Goal: Find specific page/section: Find specific page/section

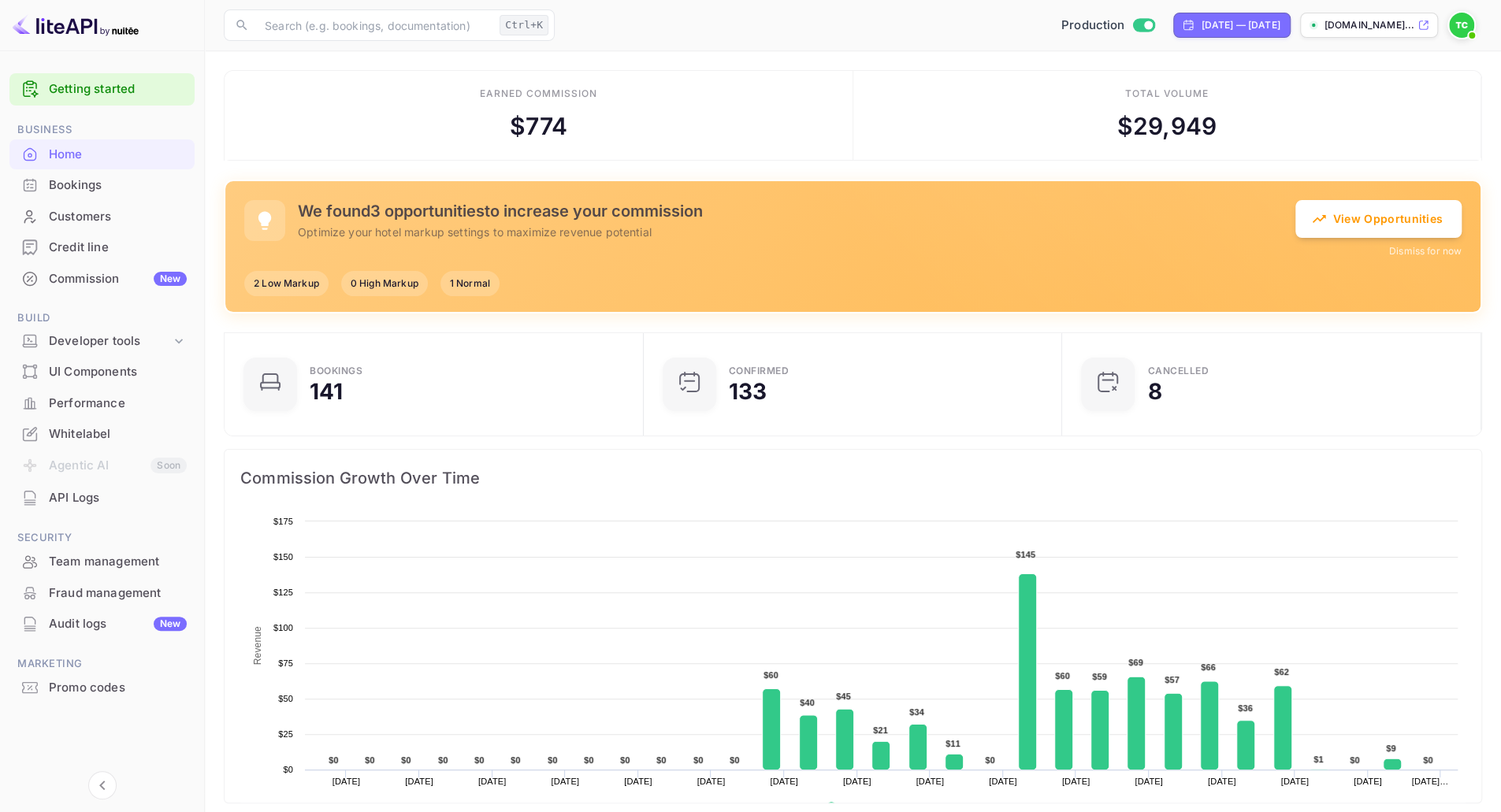
scroll to position [243, 398]
click at [99, 281] on div "Commission New" at bounding box center [118, 279] width 138 height 18
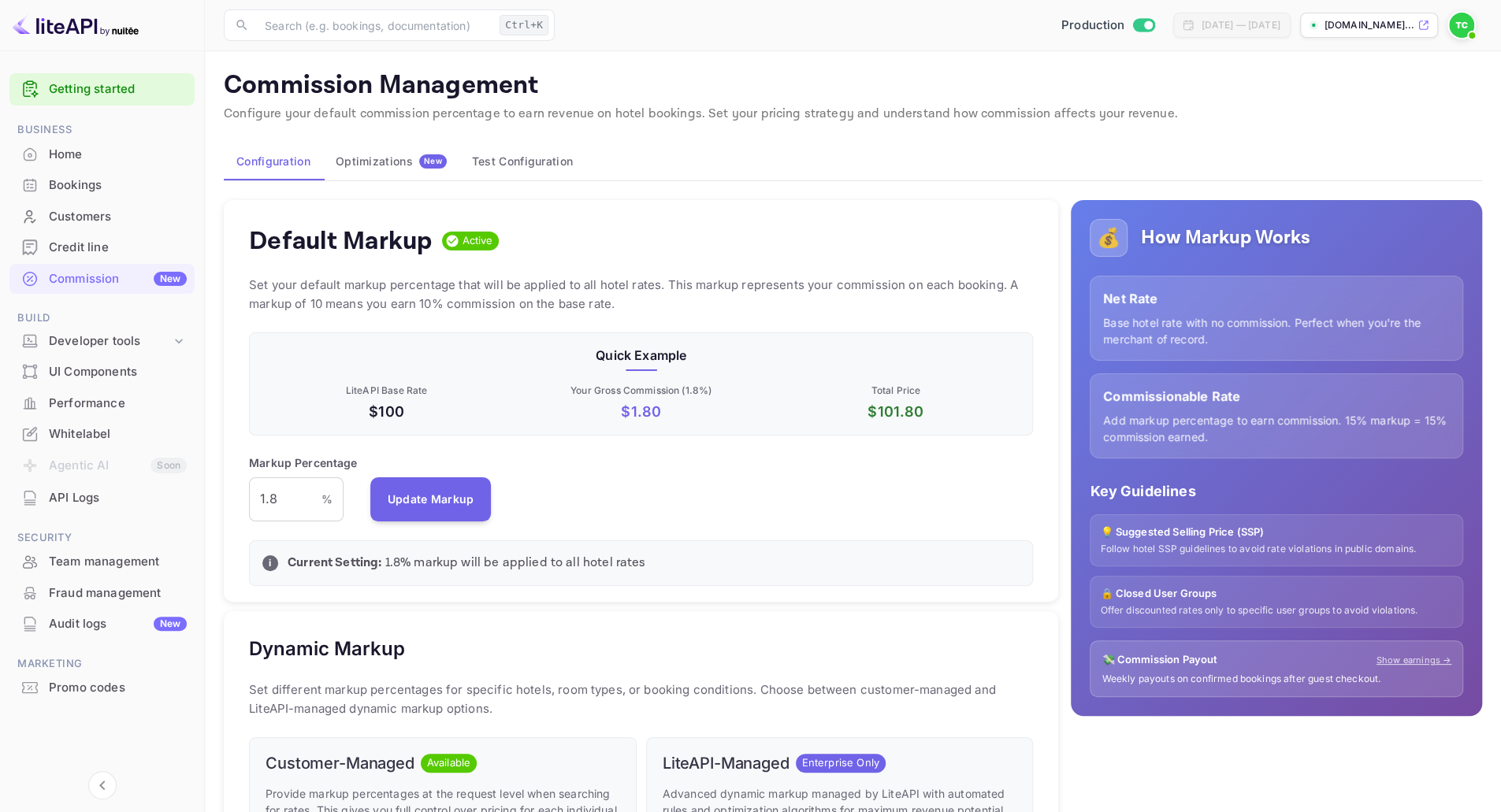
click at [93, 156] on div "Home" at bounding box center [118, 154] width 138 height 18
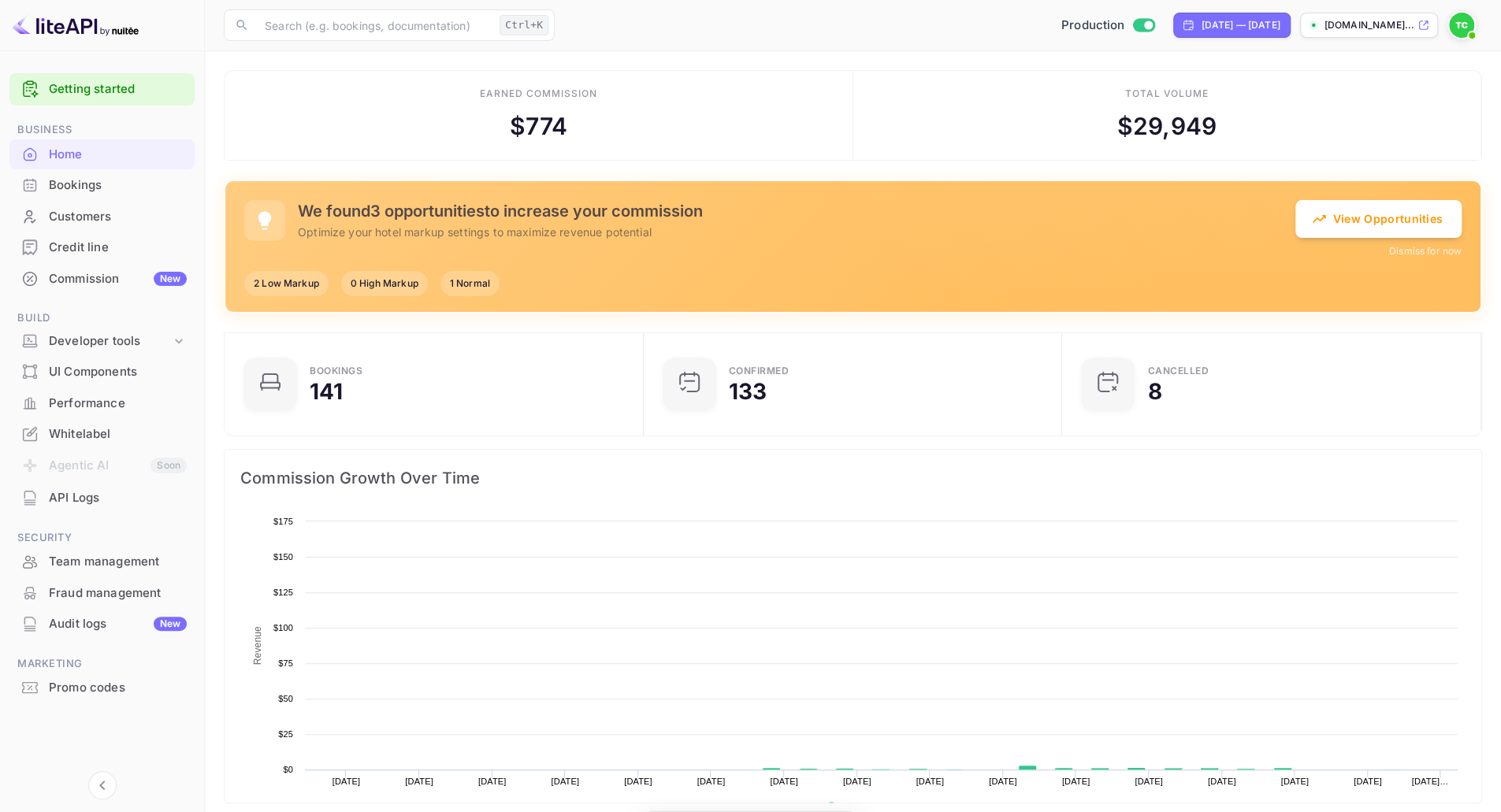
scroll to position [243, 398]
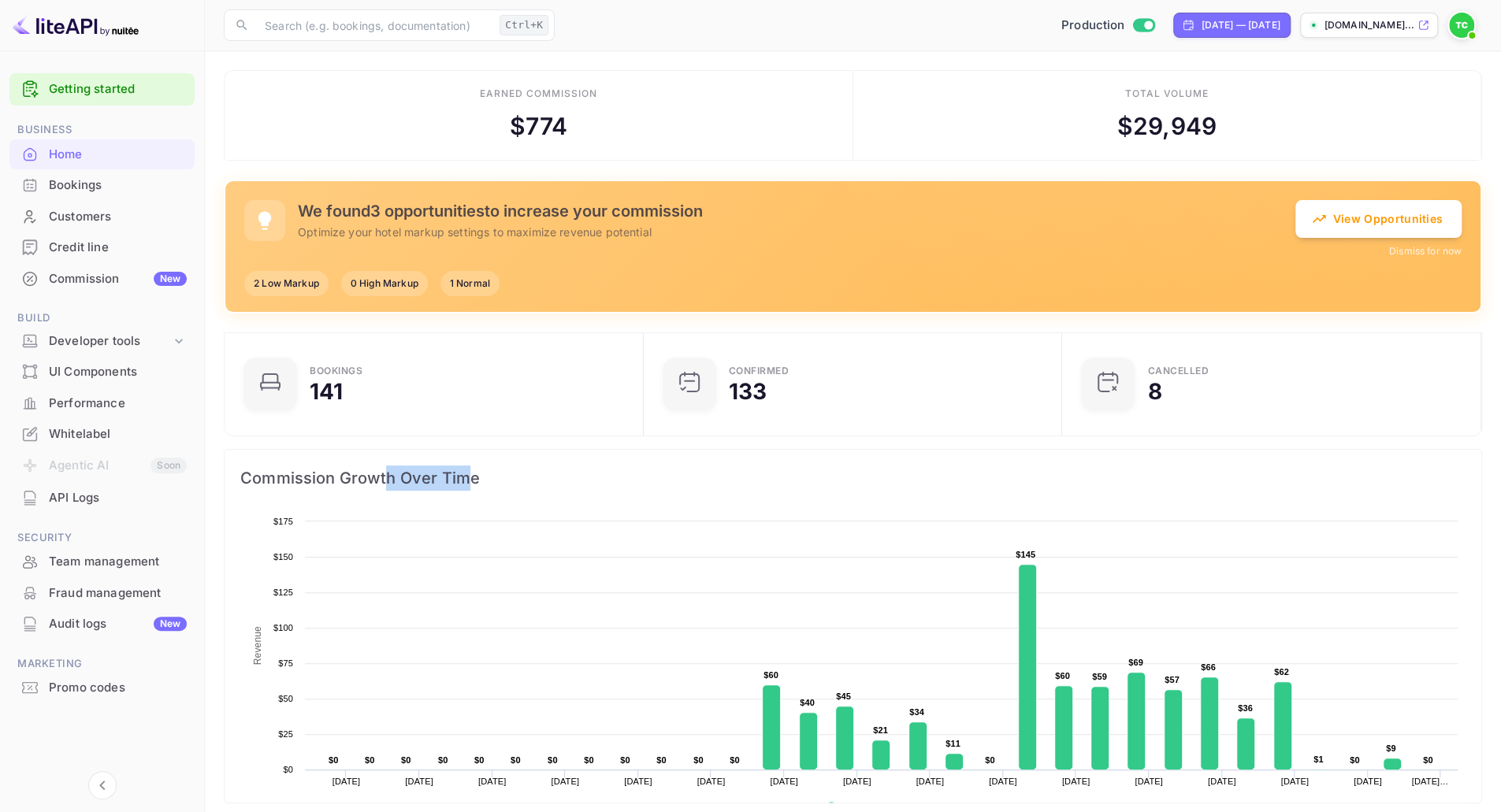
drag, startPoint x: 383, startPoint y: 471, endPoint x: 463, endPoint y: 471, distance: 80.0
click at [463, 471] on span "Commission Growth Over Time" at bounding box center [853, 479] width 1226 height 25
click at [81, 178] on div "Bookings" at bounding box center [118, 185] width 138 height 18
